Goal: Transaction & Acquisition: Purchase product/service

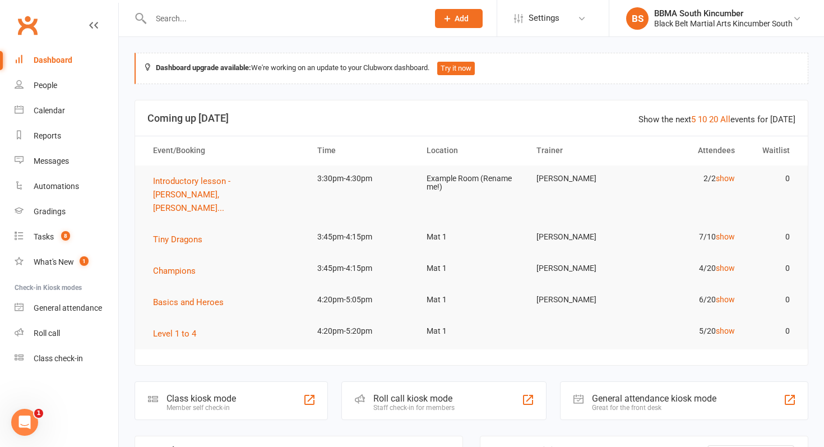
click at [38, 25] on link "Clubworx" at bounding box center [27, 25] width 28 height 28
click at [786, 17] on div "BBMA South Kincumber" at bounding box center [723, 13] width 138 height 10
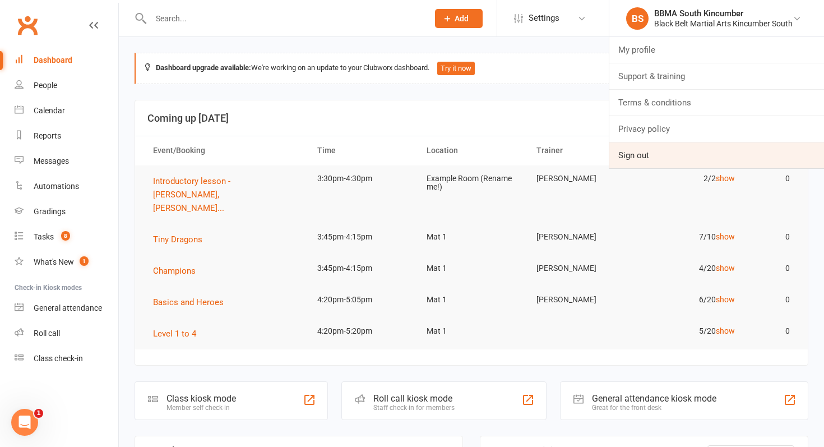
click at [668, 152] on link "Sign out" at bounding box center [716, 155] width 215 height 26
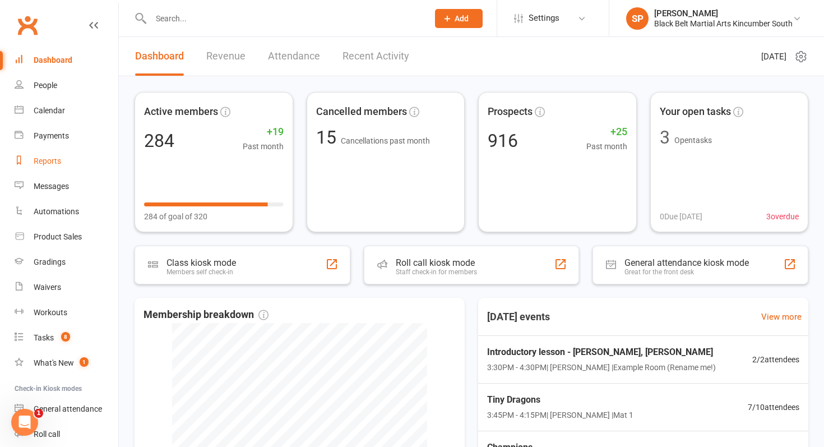
drag, startPoint x: 109, startPoint y: 165, endPoint x: 94, endPoint y: 165, distance: 15.1
click at [109, 165] on link "Reports" at bounding box center [67, 161] width 104 height 25
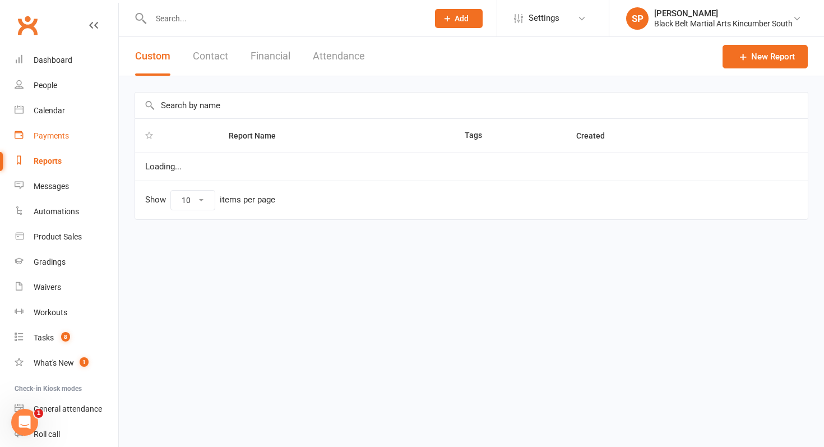
click at [70, 143] on link "Payments" at bounding box center [67, 135] width 104 height 25
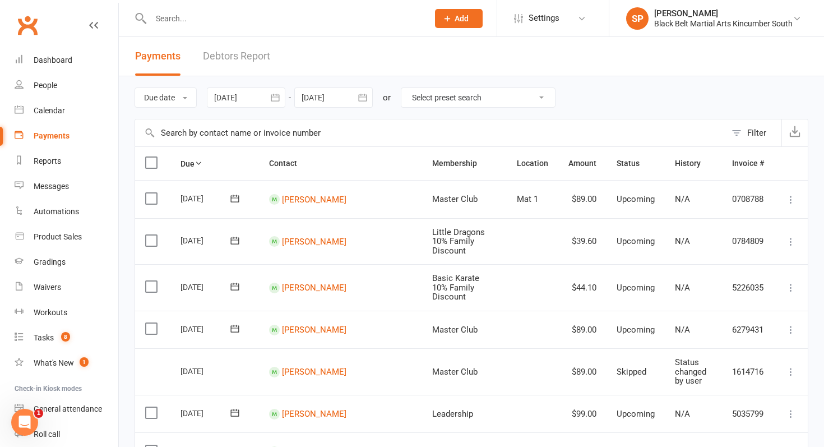
click at [212, 20] on input "text" at bounding box center [283, 19] width 273 height 16
type input "i"
click at [55, 135] on div "Payments" at bounding box center [52, 135] width 36 height 9
click at [193, 18] on input "text" at bounding box center [283, 19] width 273 height 16
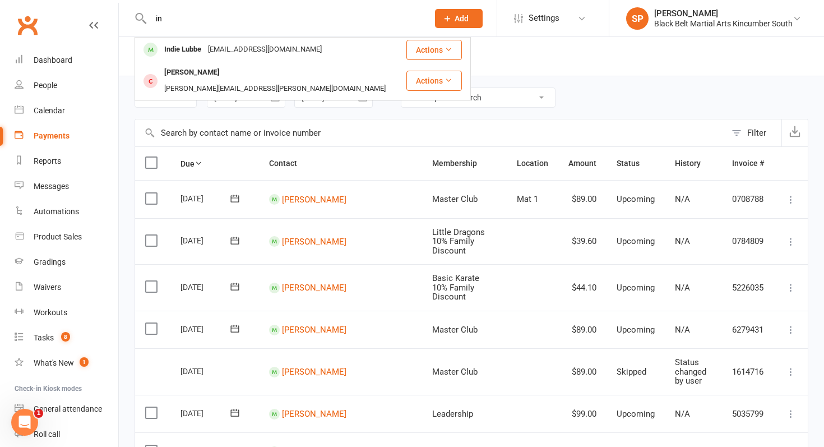
type input "i"
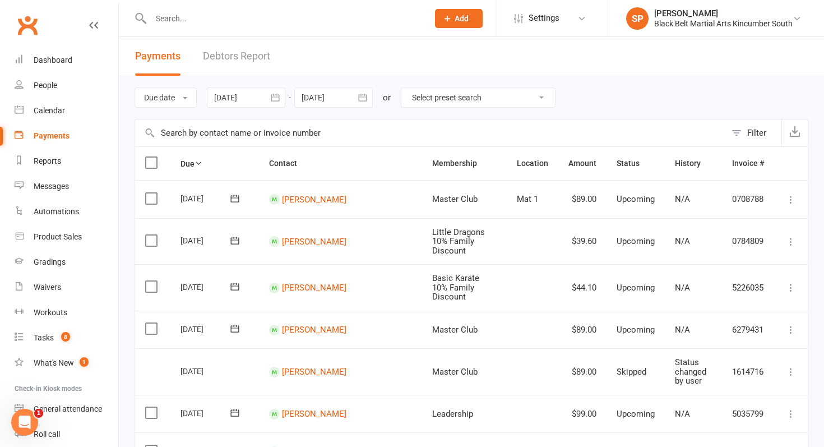
click at [204, 131] on input "text" at bounding box center [430, 132] width 591 height 27
click at [71, 235] on div "Product Sales" at bounding box center [58, 236] width 48 height 9
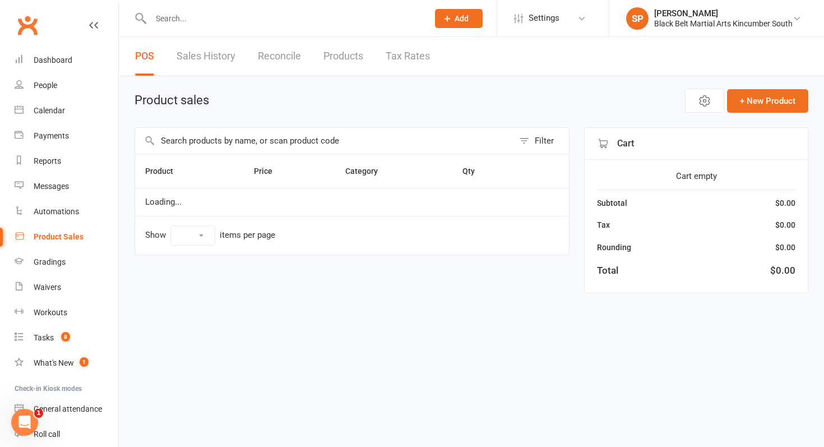
select select "10"
click at [200, 19] on input "text" at bounding box center [283, 19] width 273 height 16
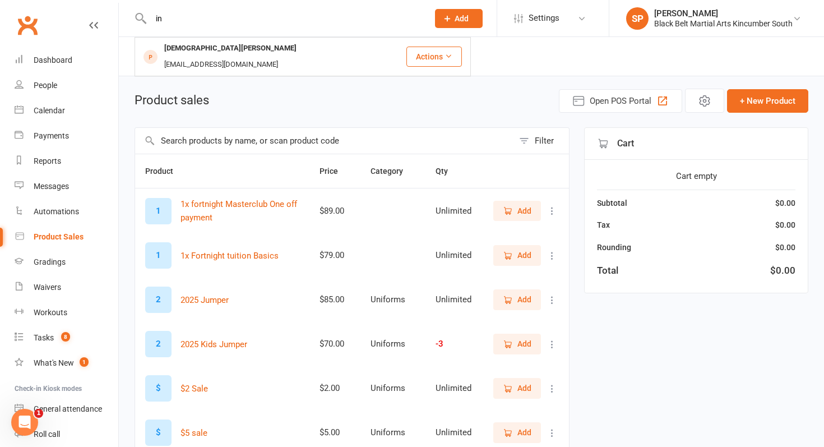
type input "i"
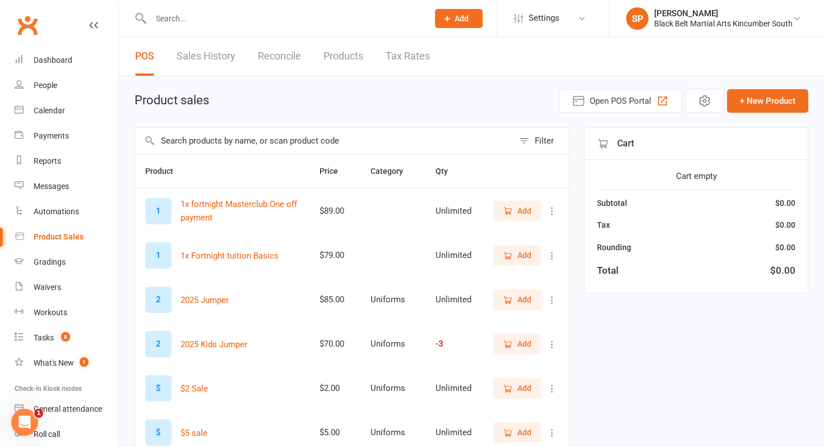
click at [184, 140] on input "text" at bounding box center [324, 141] width 378 height 26
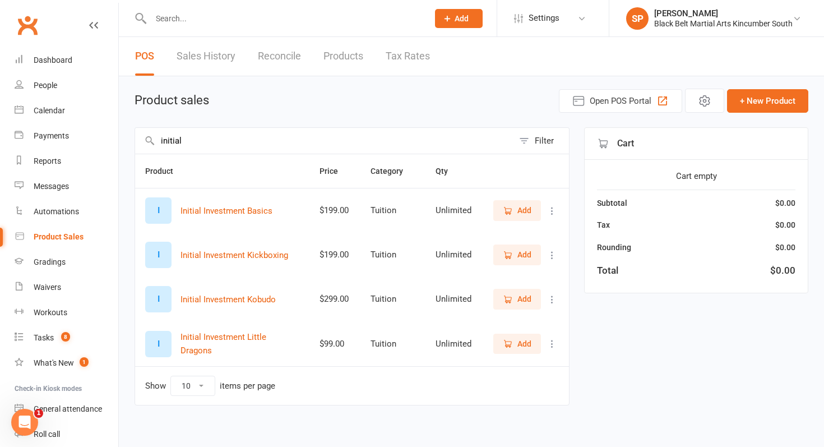
type input "initial"
click at [506, 253] on icon "button" at bounding box center [508, 255] width 10 height 10
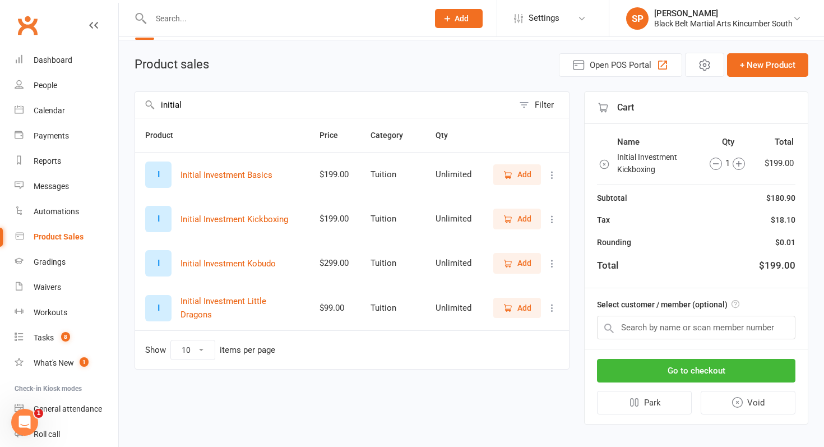
scroll to position [36, 0]
click at [664, 331] on input "text" at bounding box center [696, 327] width 198 height 24
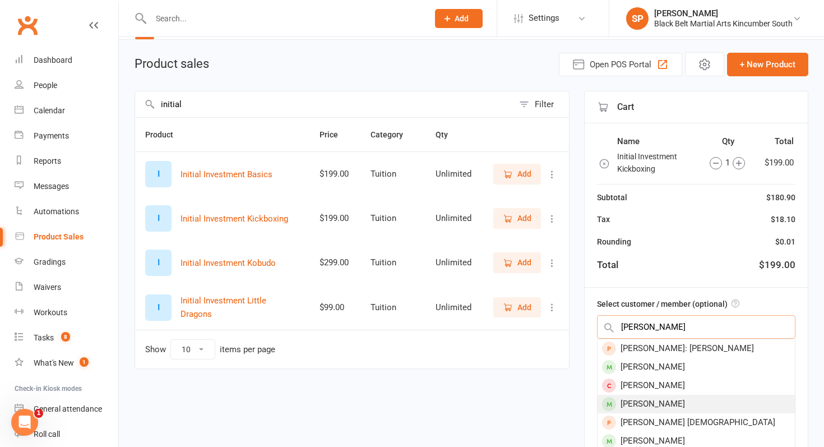
type input "dylan"
click at [648, 400] on div "Dylan Egan" at bounding box center [696, 404] width 197 height 19
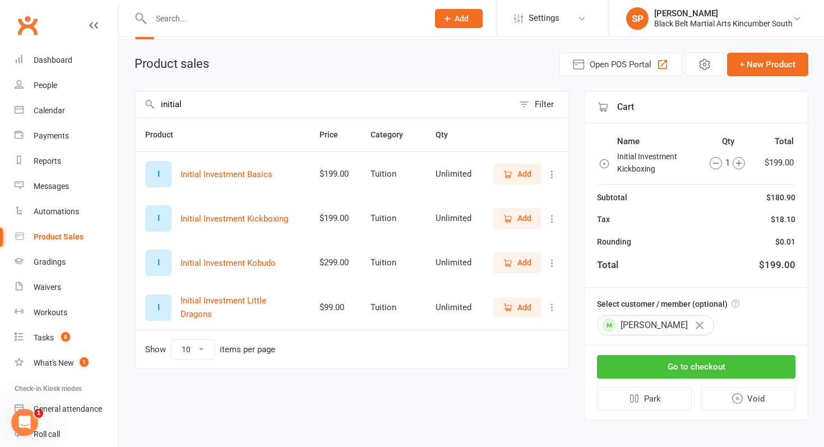
click at [668, 373] on button "Go to checkout" at bounding box center [696, 367] width 198 height 24
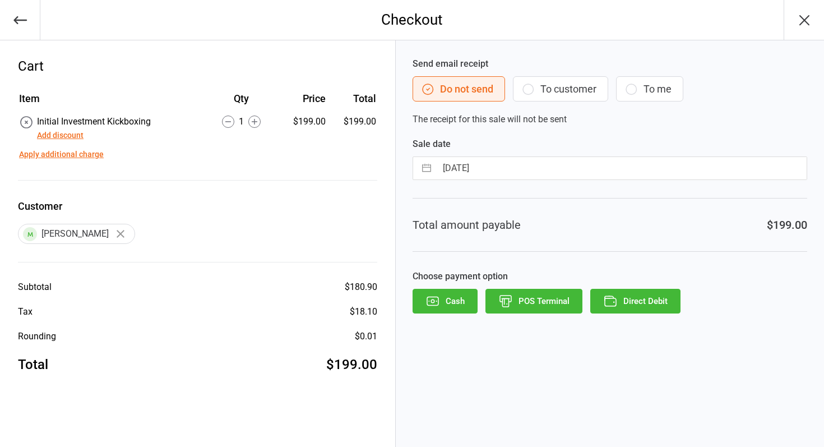
click at [483, 161] on input "12 Sep 2025" at bounding box center [622, 168] width 370 height 22
select select "7"
select select "2025"
select select "8"
select select "2025"
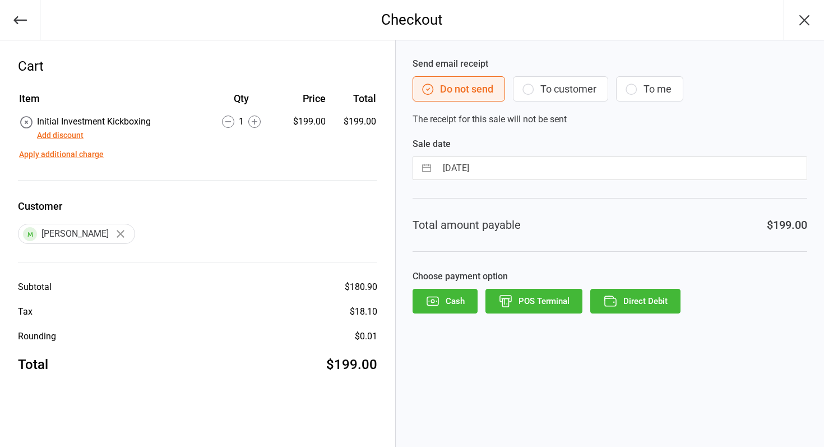
select select "9"
select select "2025"
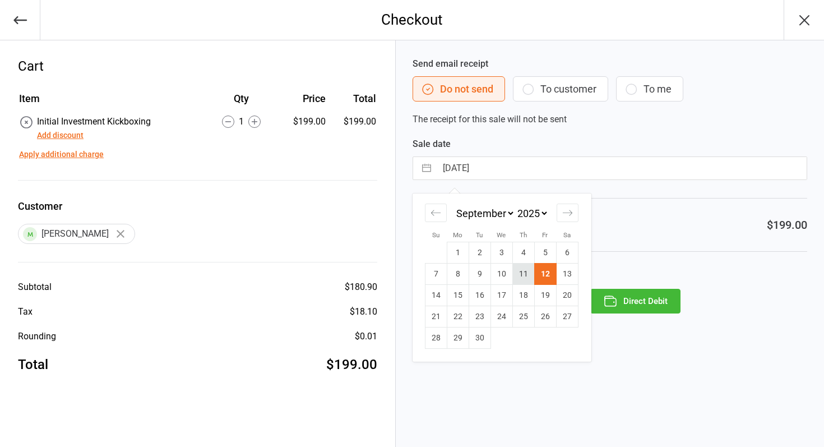
click at [517, 270] on td "11" at bounding box center [523, 274] width 22 height 21
type input "11 Sep 2025"
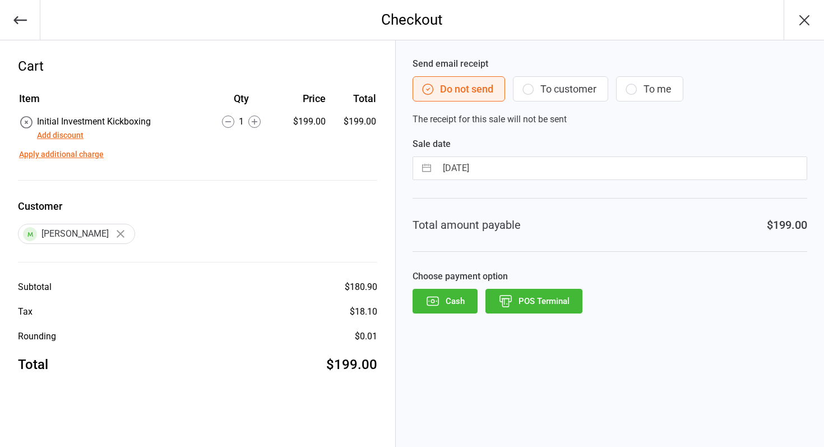
click at [525, 297] on button "POS Terminal" at bounding box center [534, 301] width 97 height 25
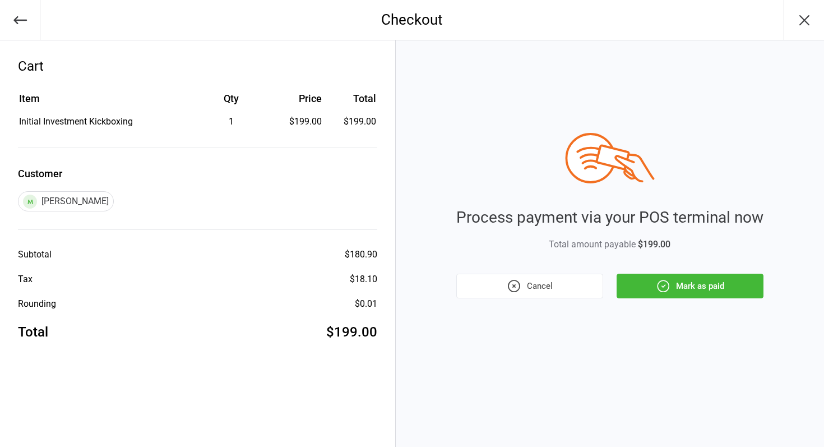
click at [643, 286] on button "Mark as paid" at bounding box center [690, 286] width 147 height 25
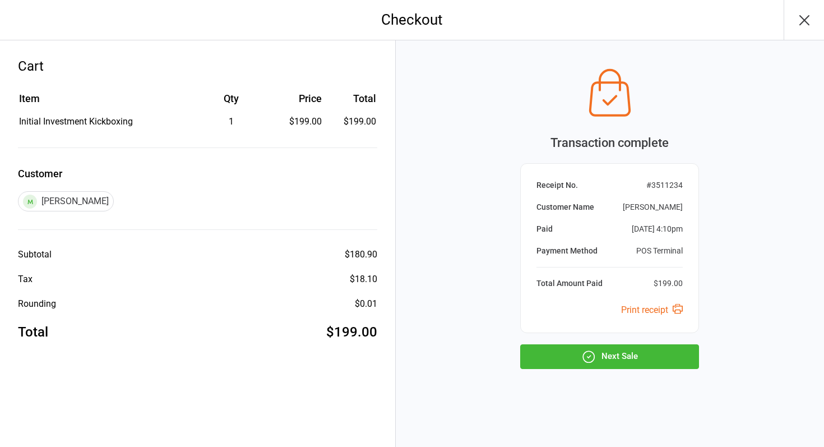
click at [617, 346] on button "Next Sale" at bounding box center [609, 356] width 179 height 25
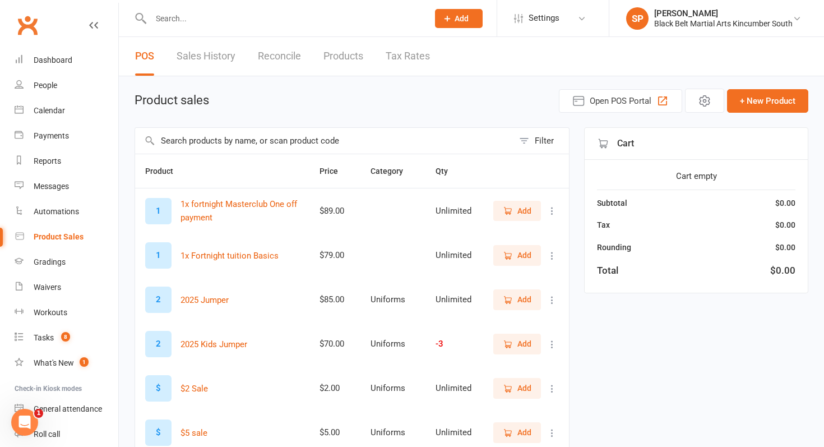
click at [281, 146] on input "text" at bounding box center [324, 141] width 378 height 26
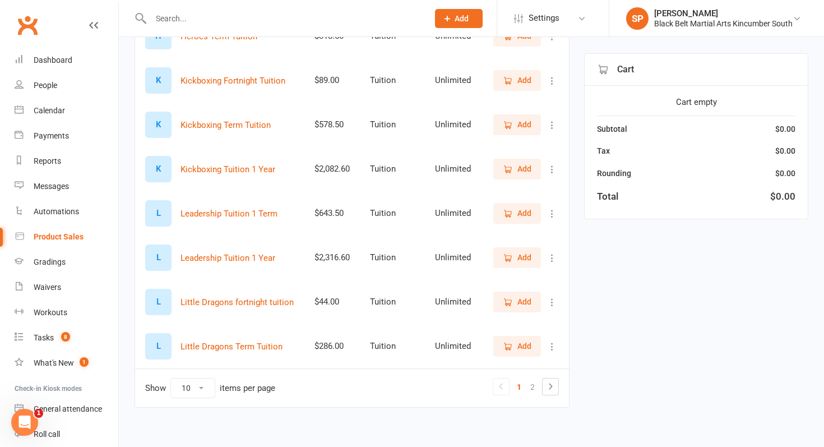
scroll to position [271, 0]
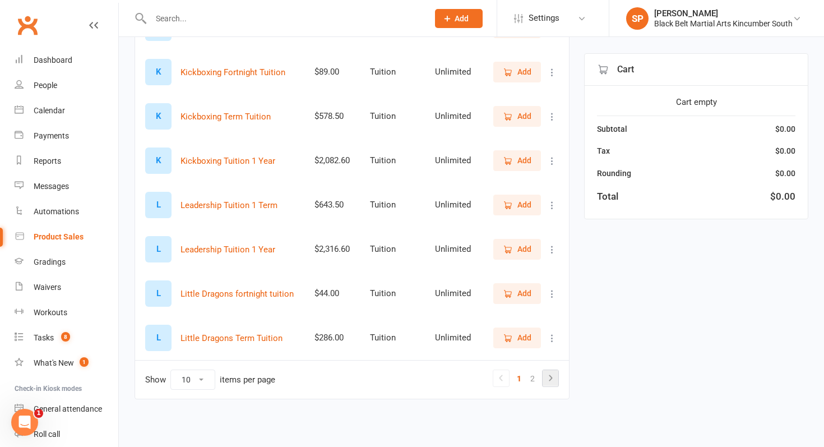
click at [546, 377] on icon at bounding box center [550, 377] width 13 height 13
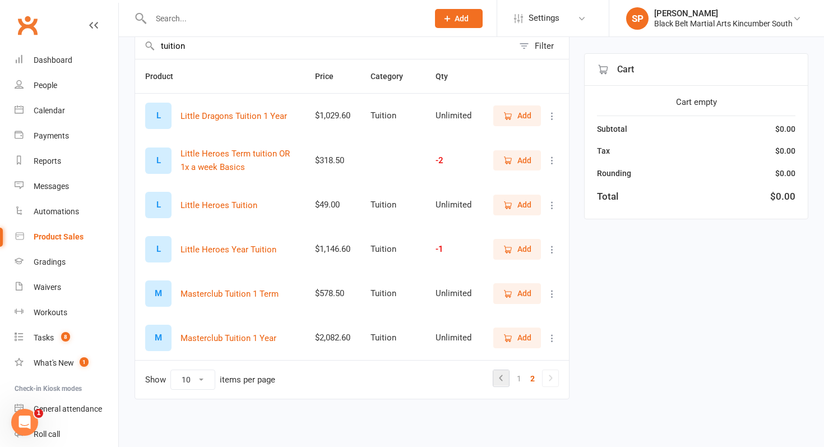
click at [493, 371] on link at bounding box center [501, 378] width 16 height 16
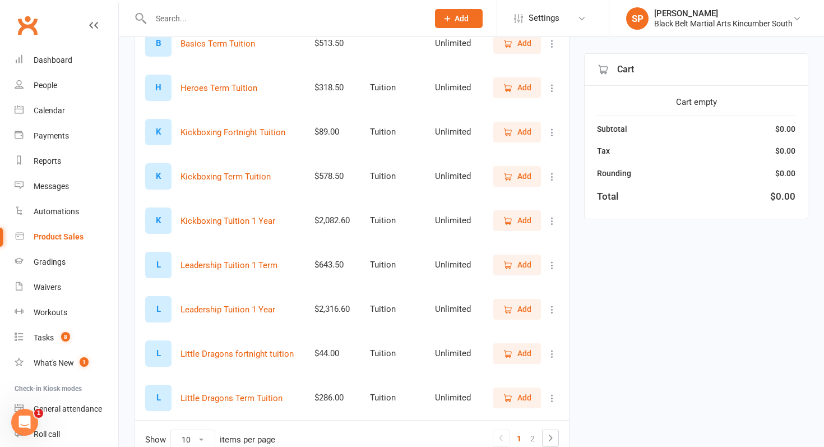
scroll to position [224, 0]
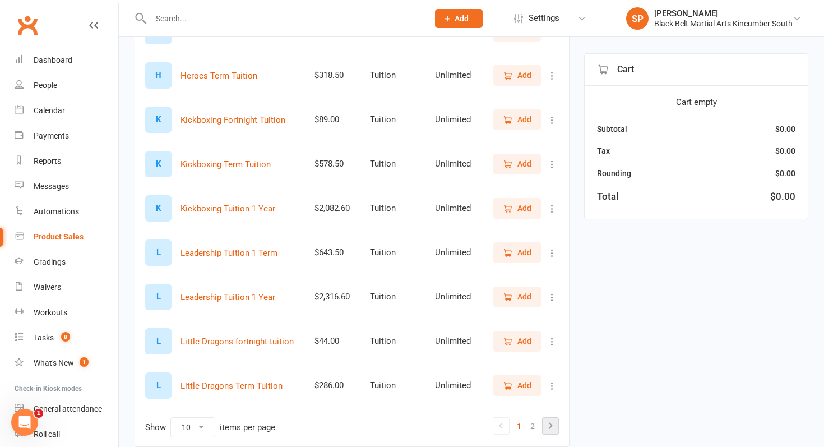
click at [558, 427] on link at bounding box center [551, 426] width 16 height 16
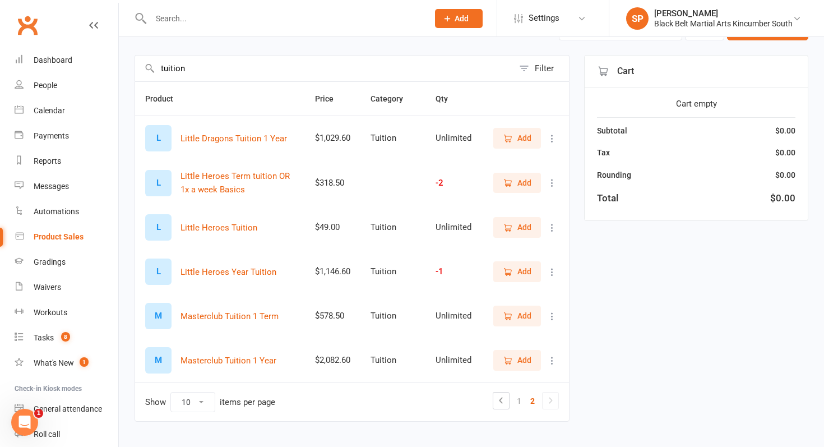
scroll to position [95, 0]
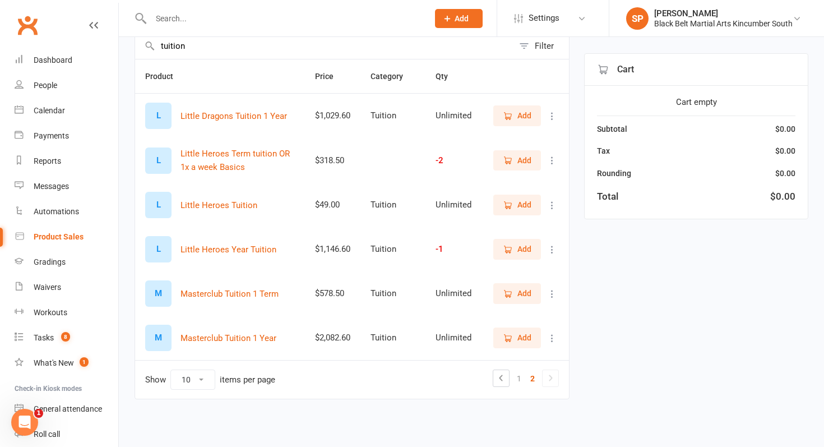
click at [338, 49] on input "tuition" at bounding box center [324, 46] width 378 height 26
type input "t"
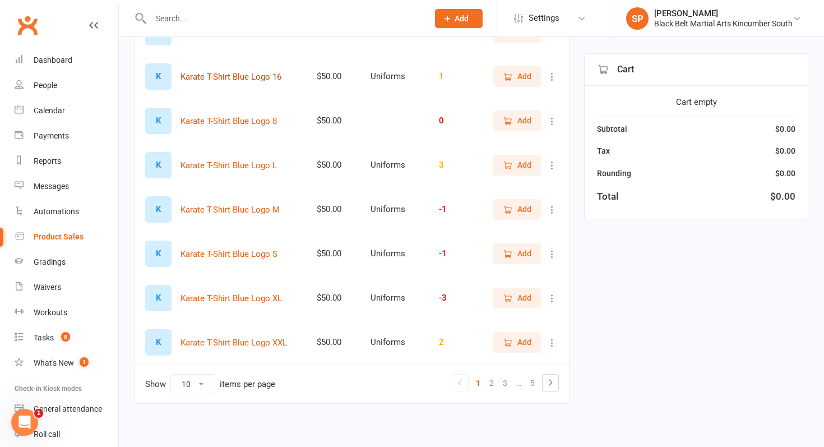
scroll to position [271, 0]
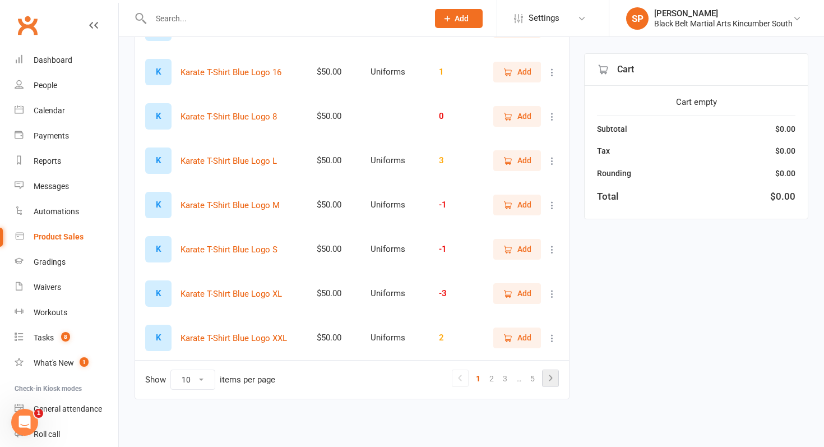
type input "shirt"
click at [546, 376] on icon at bounding box center [550, 377] width 13 height 13
click at [544, 381] on icon at bounding box center [550, 377] width 13 height 13
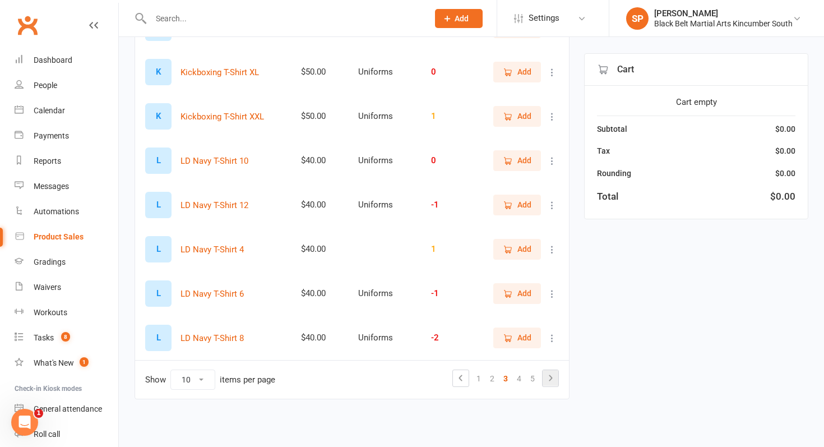
click at [553, 376] on icon at bounding box center [550, 377] width 13 height 13
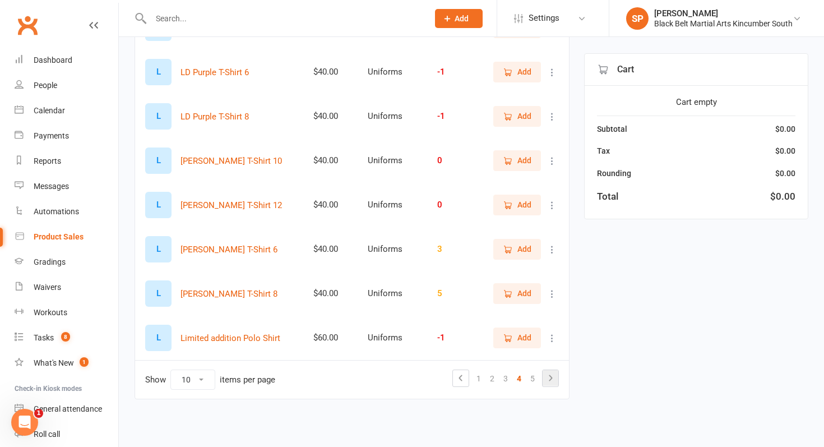
click at [551, 378] on icon at bounding box center [550, 378] width 3 height 6
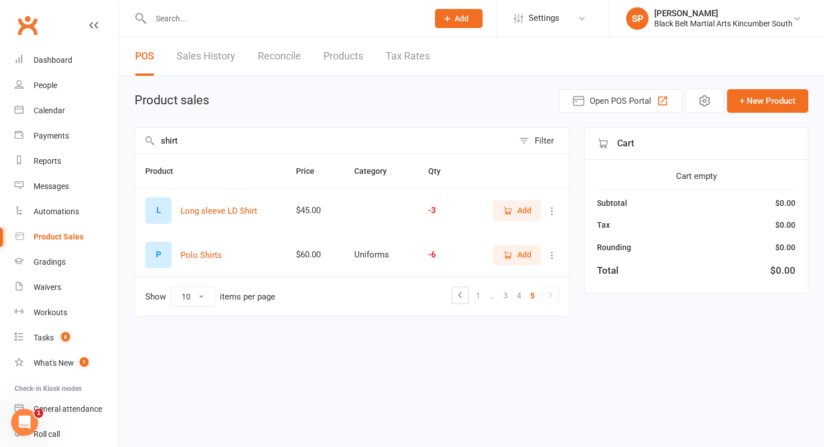
scroll to position [0, 0]
click at [456, 292] on icon at bounding box center [460, 294] width 13 height 13
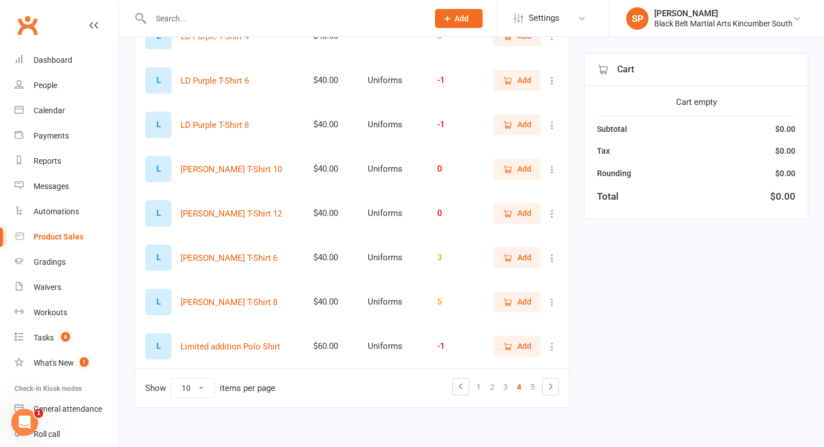
scroll to position [271, 0]
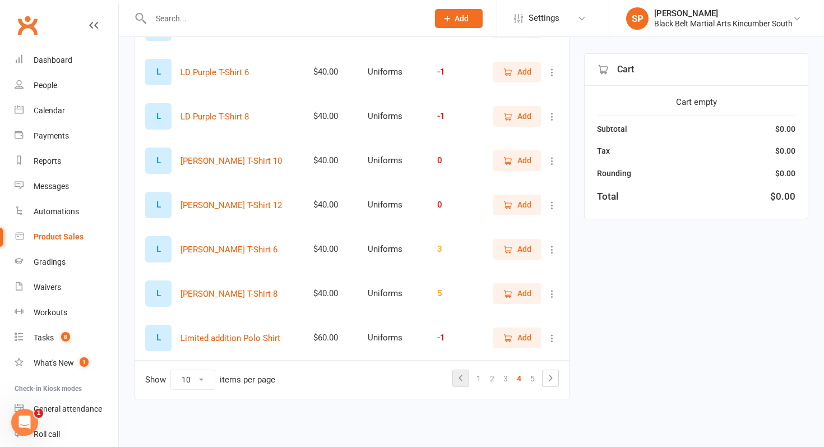
click at [460, 375] on icon at bounding box center [460, 377] width 13 height 13
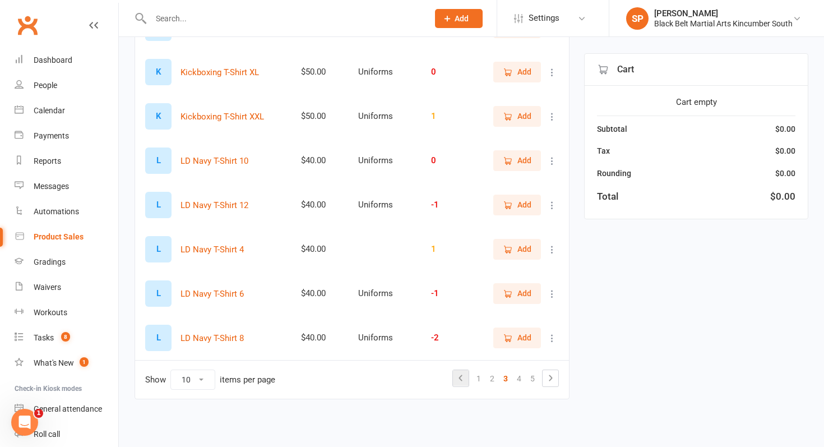
click at [463, 379] on icon at bounding box center [460, 377] width 13 height 13
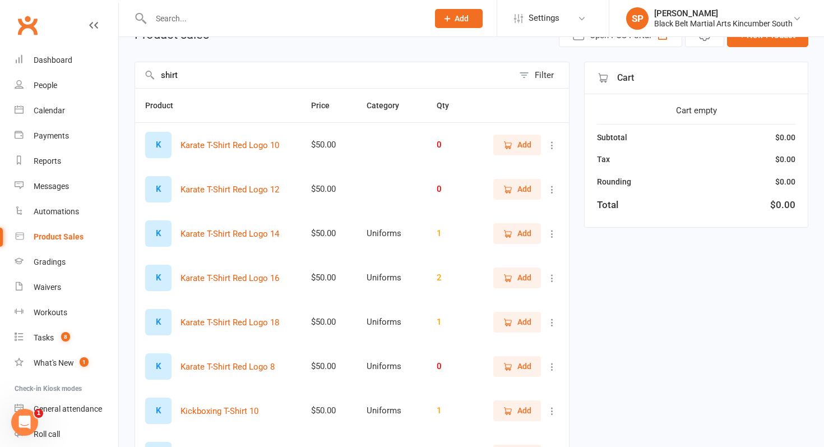
scroll to position [0, 0]
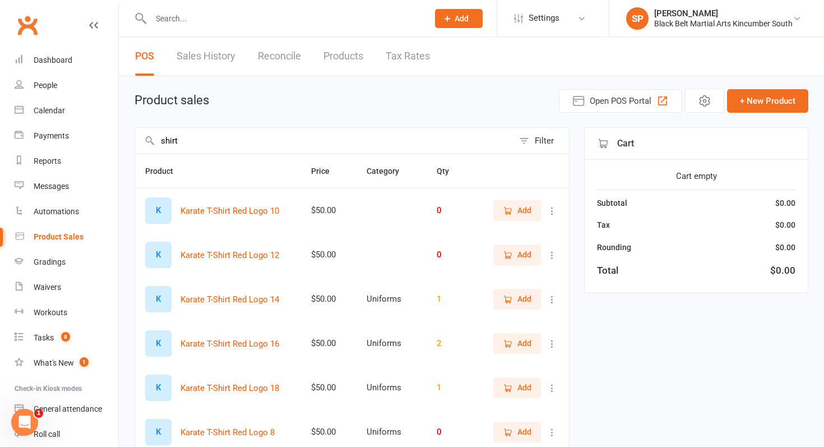
click at [515, 343] on span "Add" at bounding box center [517, 343] width 29 height 12
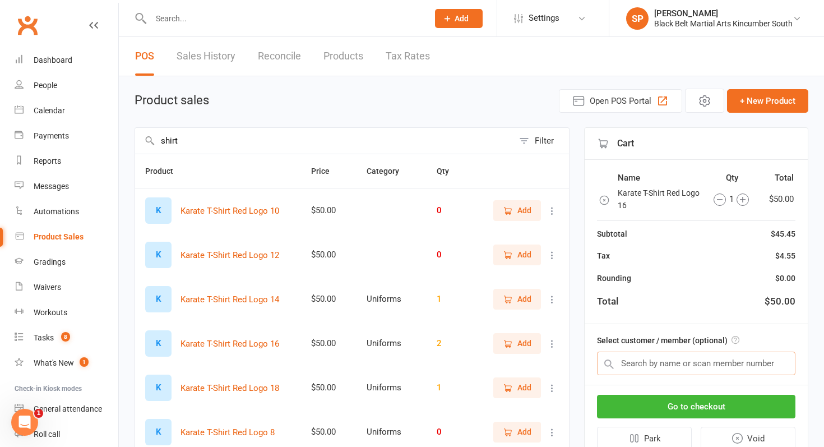
click at [689, 368] on input "text" at bounding box center [696, 364] width 198 height 24
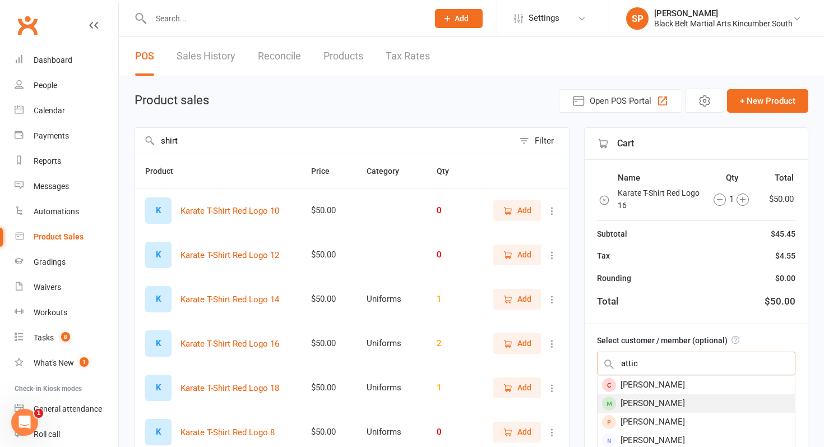
type input "attic"
click at [678, 403] on div "Atticus Sedlor" at bounding box center [696, 403] width 197 height 19
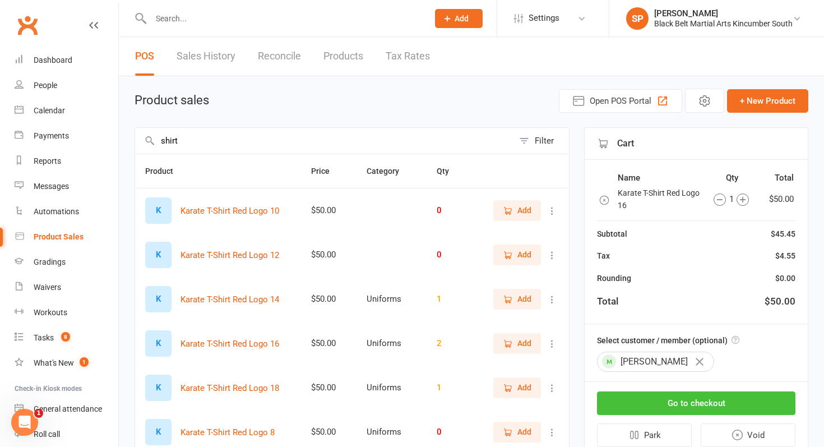
click at [634, 399] on button "Go to checkout" at bounding box center [696, 403] width 198 height 24
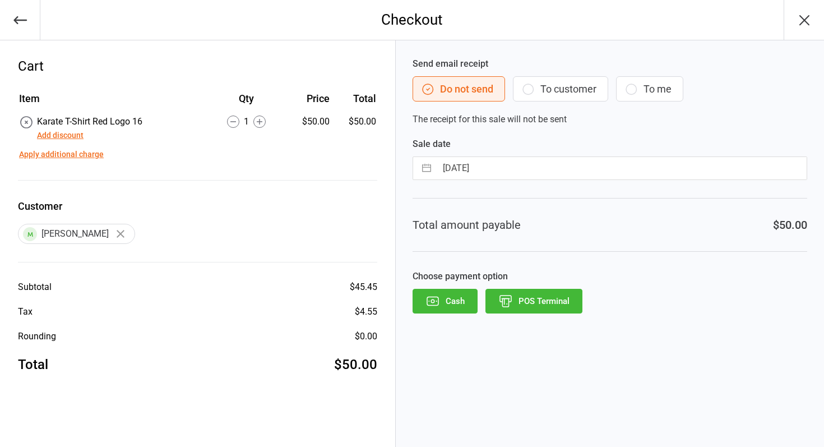
select select "7"
select select "2025"
select select "8"
select select "2025"
select select "9"
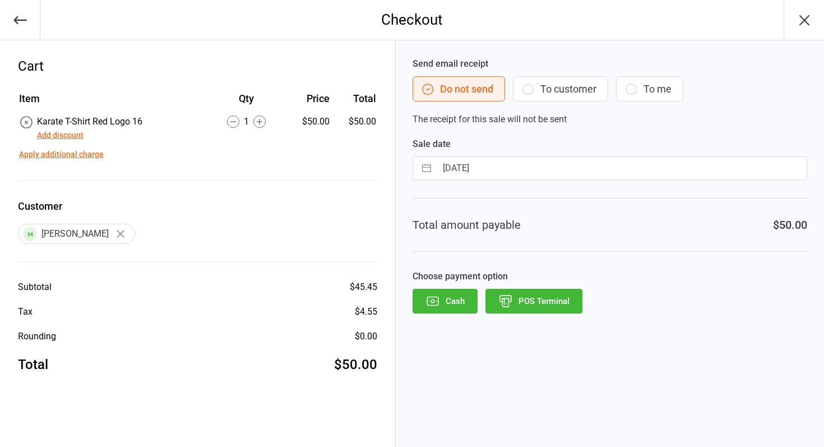
select select "2025"
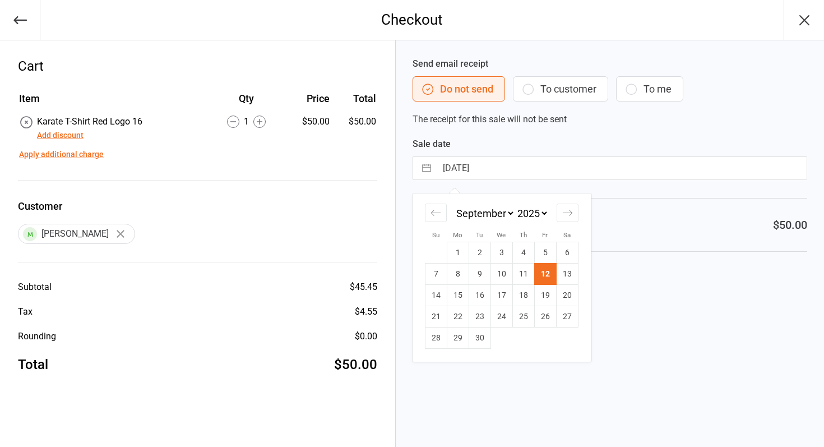
click at [460, 168] on input "[DATE]" at bounding box center [622, 168] width 370 height 22
click at [496, 272] on td "10" at bounding box center [502, 274] width 22 height 21
type input "10 Sep 2025"
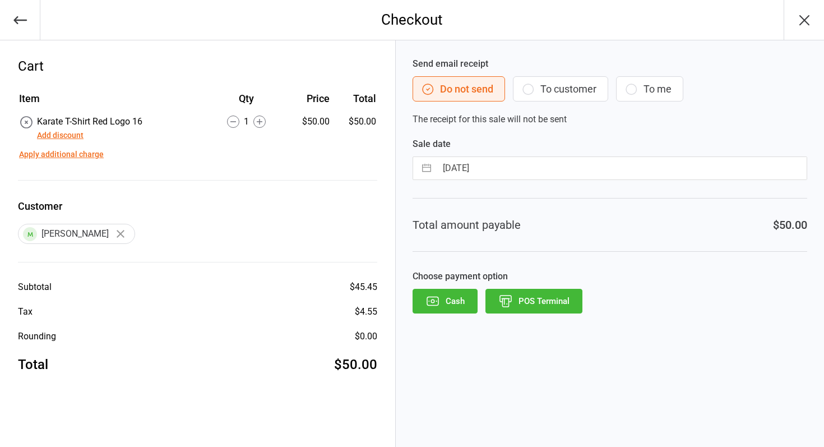
click at [521, 297] on button "POS Terminal" at bounding box center [534, 301] width 97 height 25
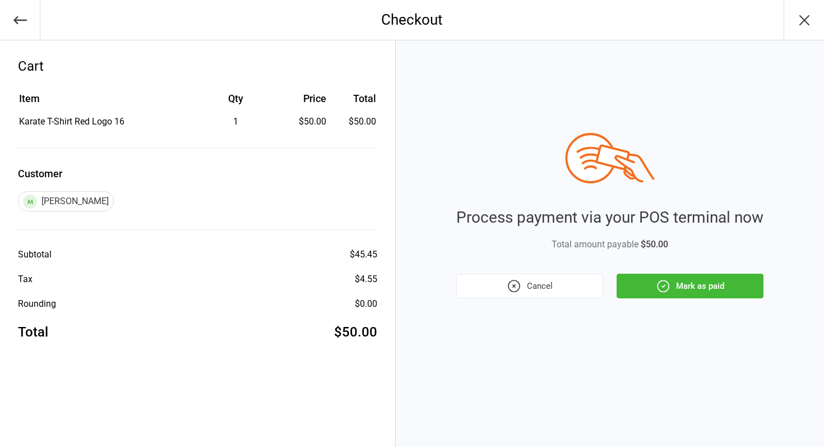
click at [659, 289] on icon "button" at bounding box center [663, 286] width 15 height 15
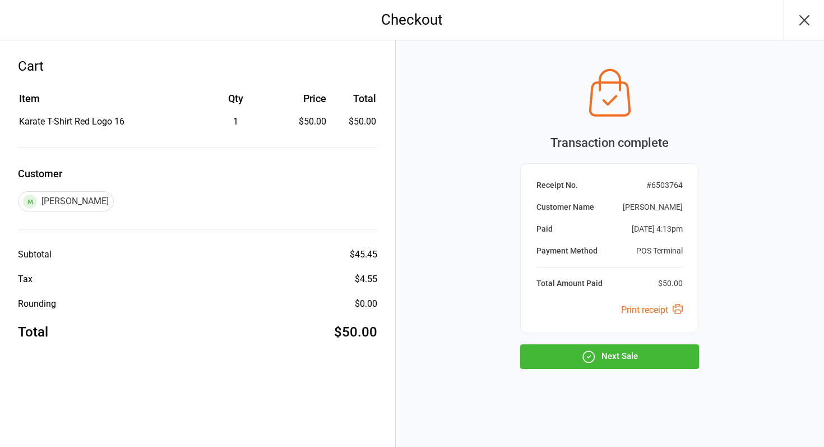
click at [613, 351] on button "Next Sale" at bounding box center [609, 356] width 179 height 25
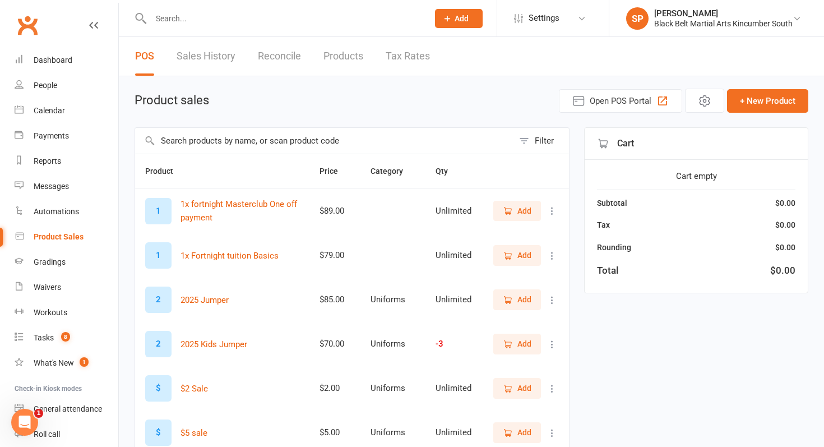
click at [461, 147] on input "text" at bounding box center [324, 141] width 378 height 26
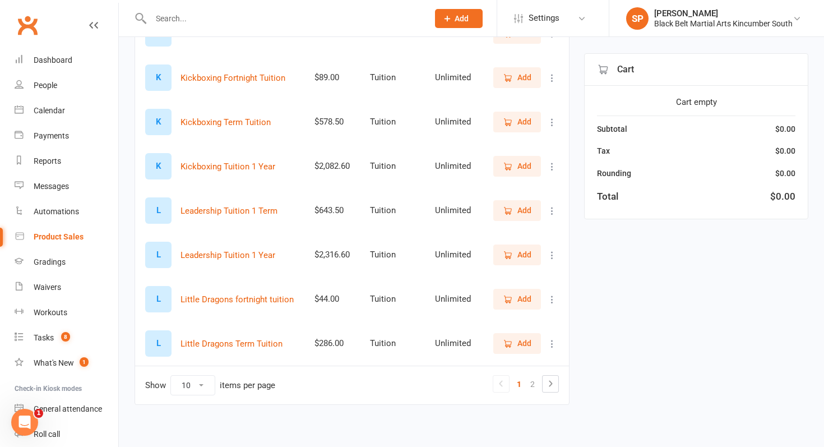
scroll to position [271, 0]
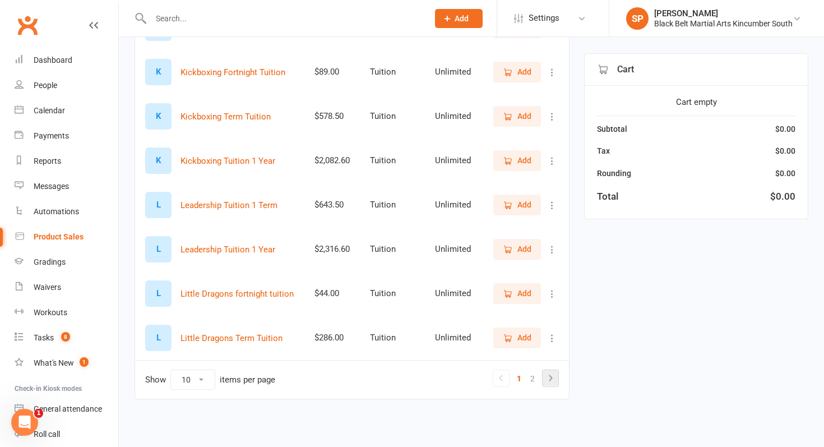
type input "tuition"
click at [557, 383] on link at bounding box center [551, 378] width 16 height 16
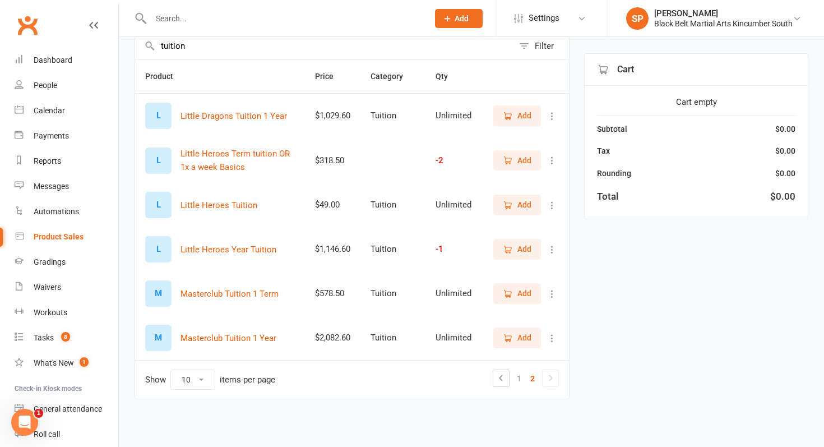
click at [510, 379] on ul "1 2" at bounding box center [526, 377] width 66 height 17
click at [508, 378] on link at bounding box center [501, 378] width 16 height 16
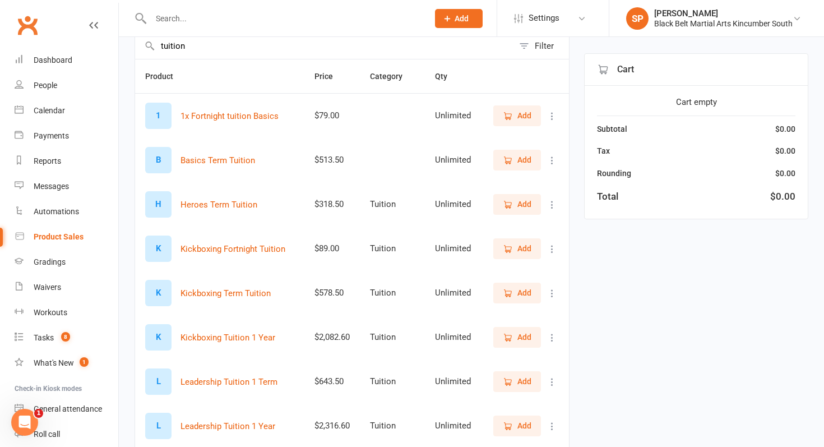
scroll to position [271, 0]
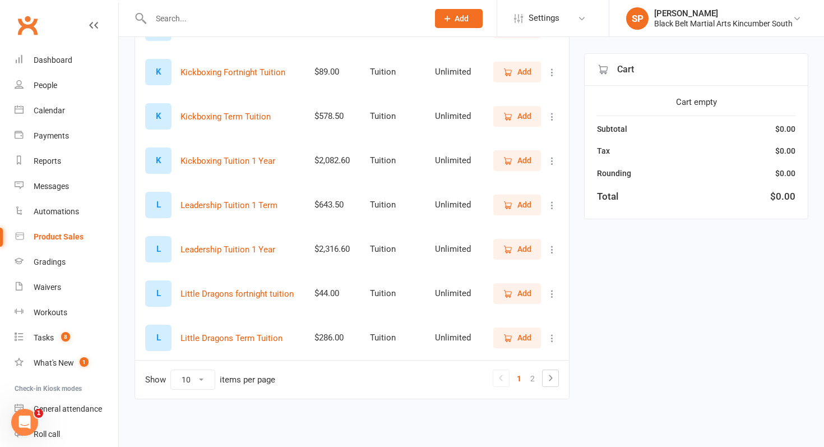
click at [517, 336] on span "Add" at bounding box center [517, 337] width 29 height 12
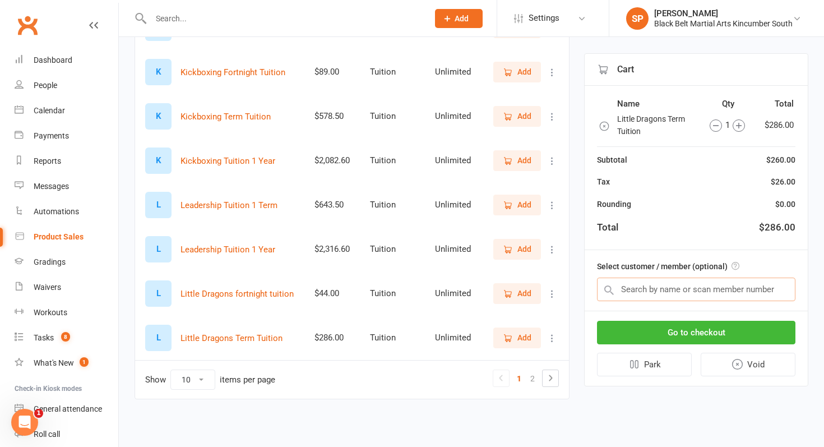
click at [658, 293] on input "text" at bounding box center [696, 290] width 198 height 24
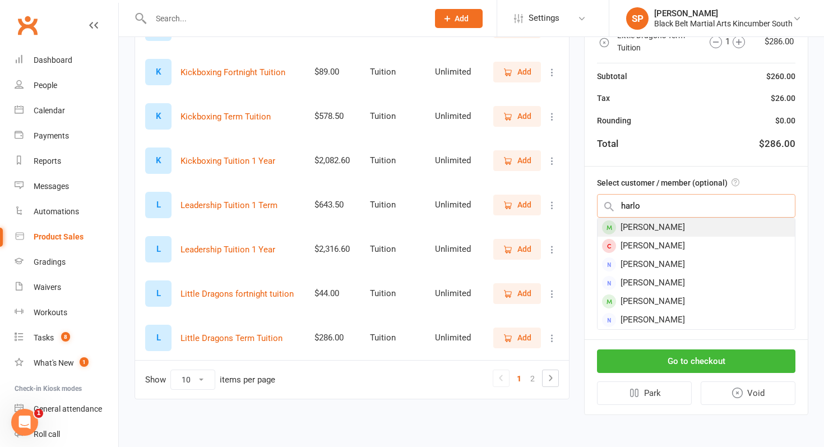
type input "harlo"
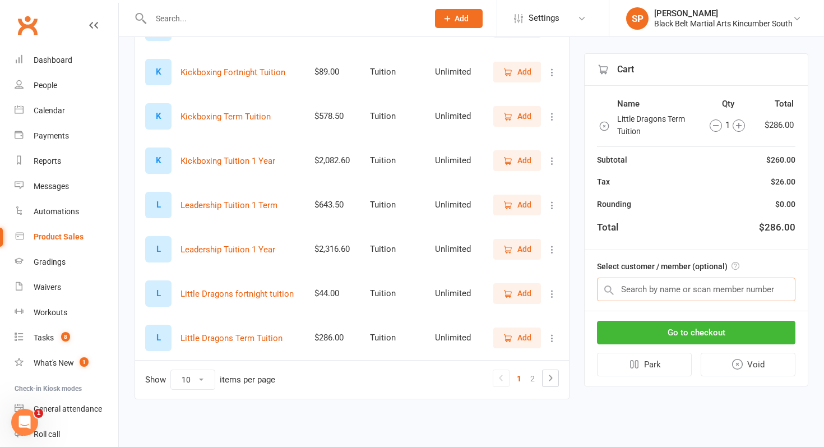
click at [663, 288] on input "text" at bounding box center [696, 290] width 198 height 24
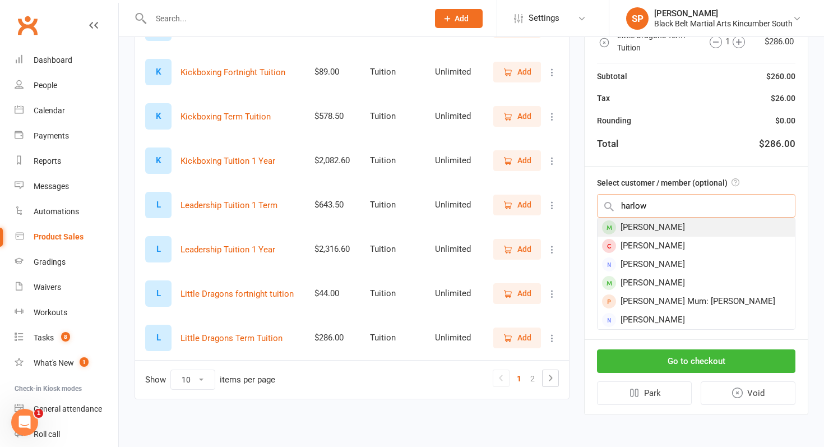
type input "harlow"
click at [666, 230] on div "Harlow Meredith" at bounding box center [696, 227] width 197 height 19
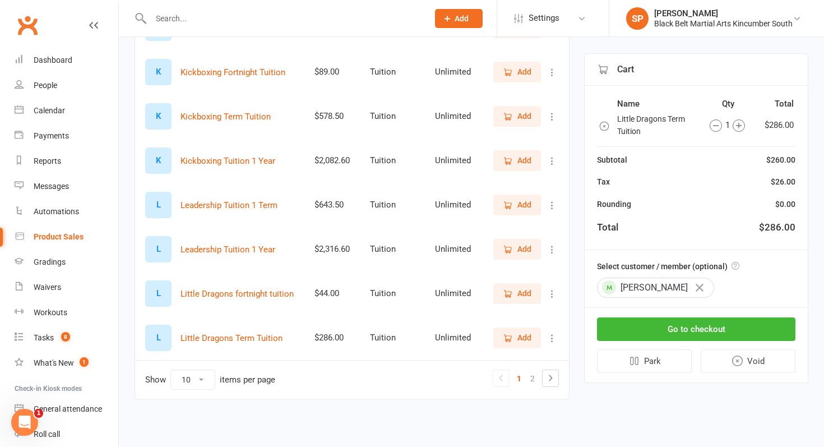
click at [721, 245] on div "Name Qty Total Little Dragons Term Tuition 1 $286.00 Subtotal $260.00 Tax $26.0…" at bounding box center [696, 168] width 223 height 164
click at [705, 325] on button "Go to checkout" at bounding box center [696, 329] width 198 height 24
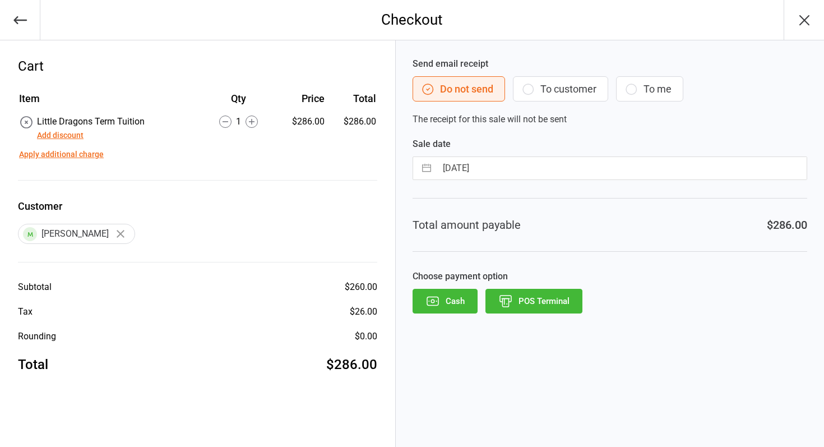
click at [73, 133] on button "Add discount" at bounding box center [60, 136] width 47 height 12
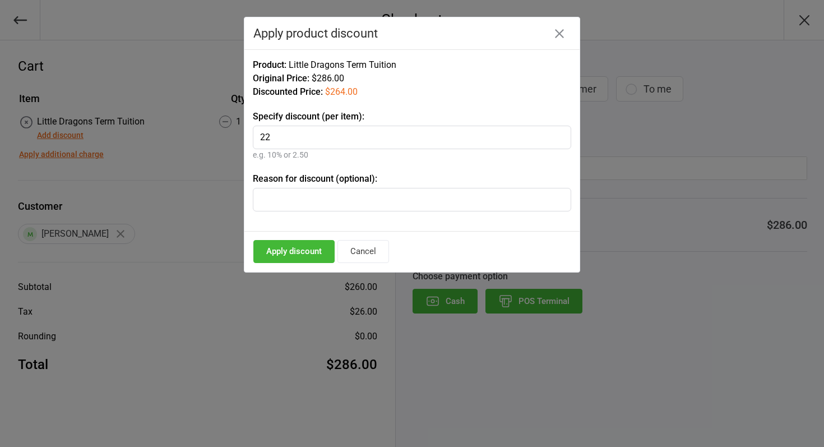
type input "2"
type input "226"
click at [278, 244] on button "Apply discount" at bounding box center [293, 251] width 81 height 23
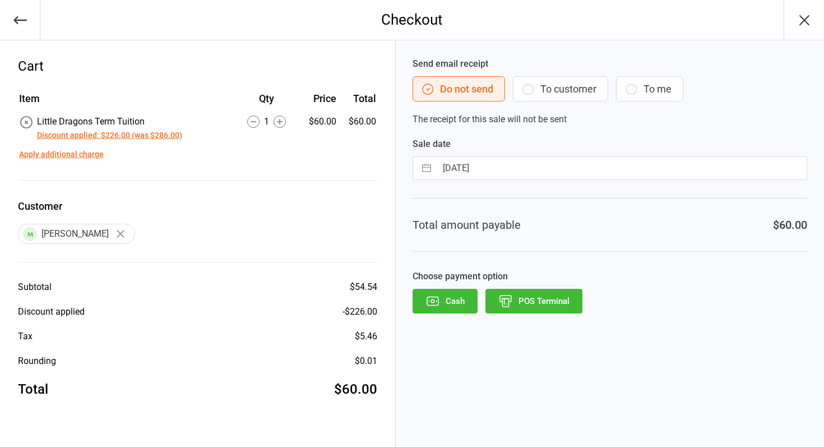
select select "7"
select select "2025"
select select "8"
select select "2025"
select select "9"
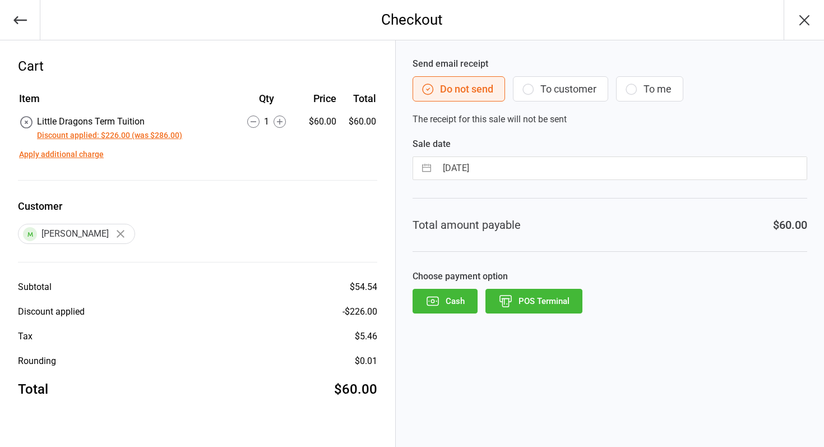
select select "2025"
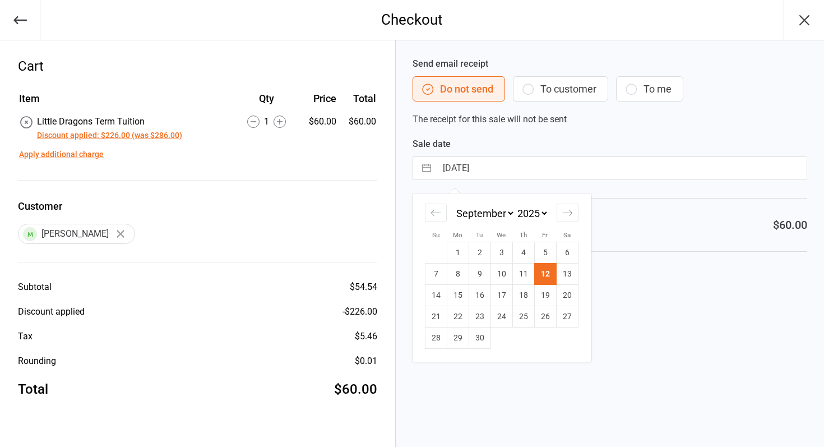
click at [507, 169] on input "[DATE]" at bounding box center [622, 168] width 370 height 22
click at [517, 279] on td "11" at bounding box center [523, 274] width 22 height 21
type input "[DATE]"
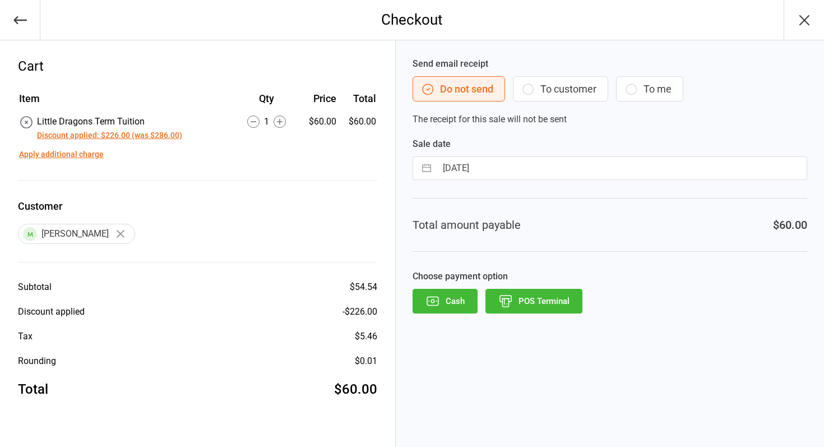
click at [509, 298] on icon "button" at bounding box center [505, 301] width 15 height 15
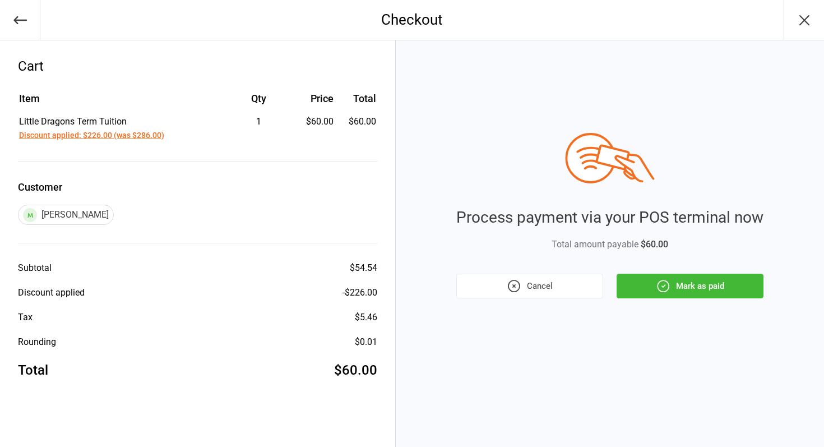
click at [691, 278] on button "Mark as paid" at bounding box center [690, 286] width 147 height 25
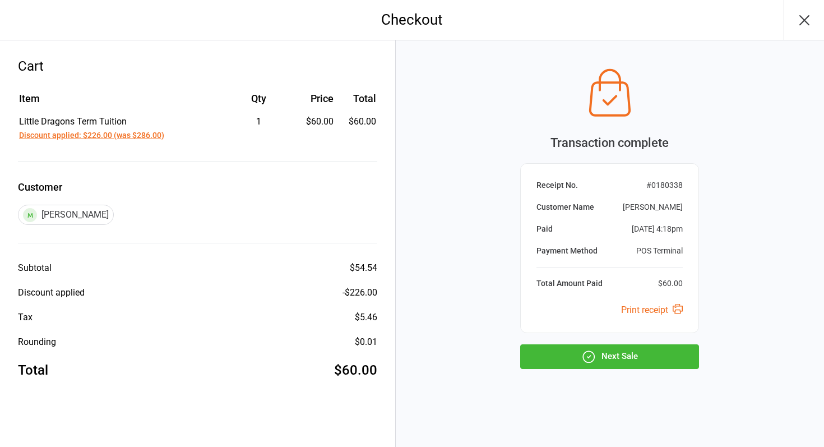
click at [605, 350] on button "Next Sale" at bounding box center [609, 356] width 179 height 25
